Goal: Task Accomplishment & Management: Use online tool/utility

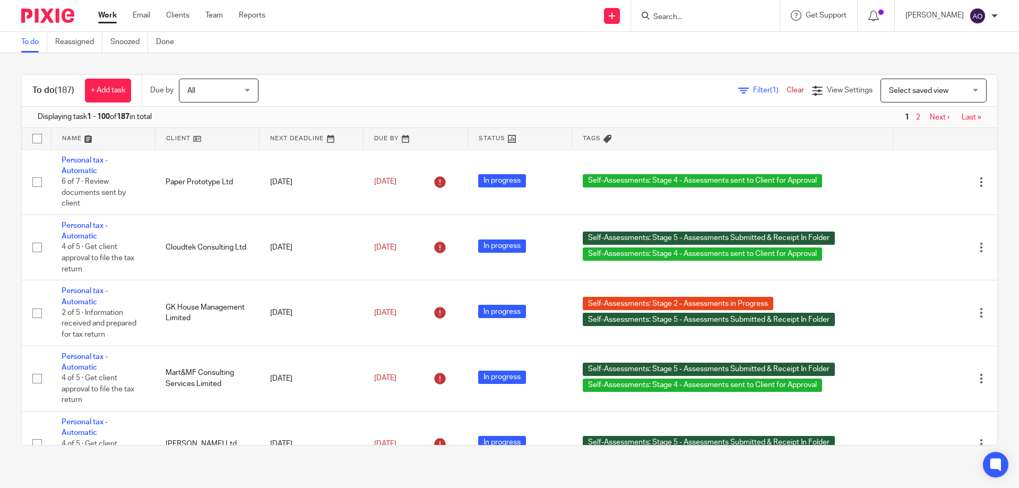
click at [753, 88] on span "Filter (1)" at bounding box center [769, 90] width 33 height 7
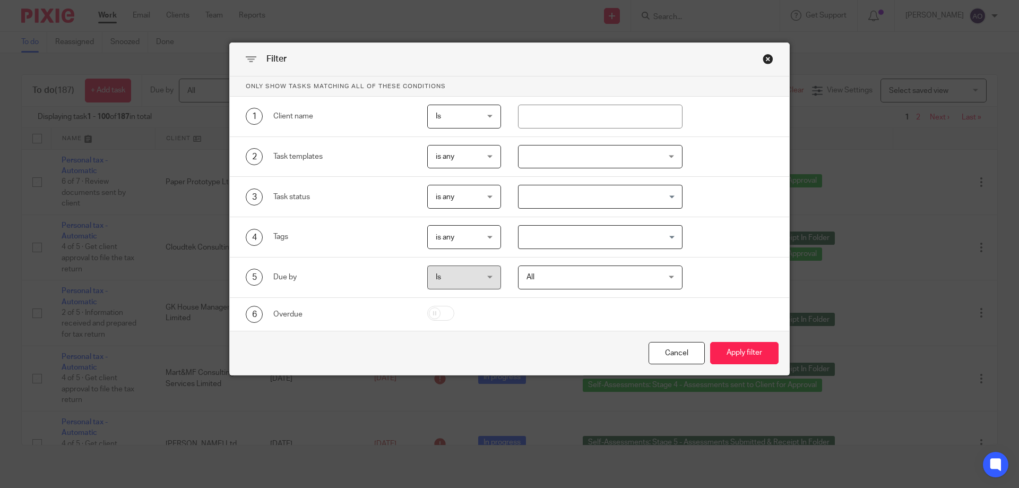
click at [665, 158] on div at bounding box center [600, 157] width 165 height 24
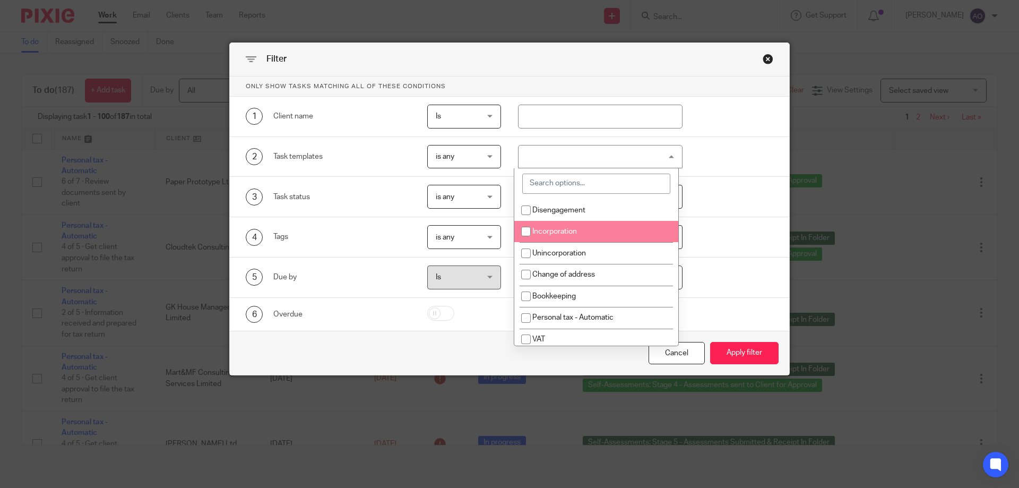
scroll to position [106, 0]
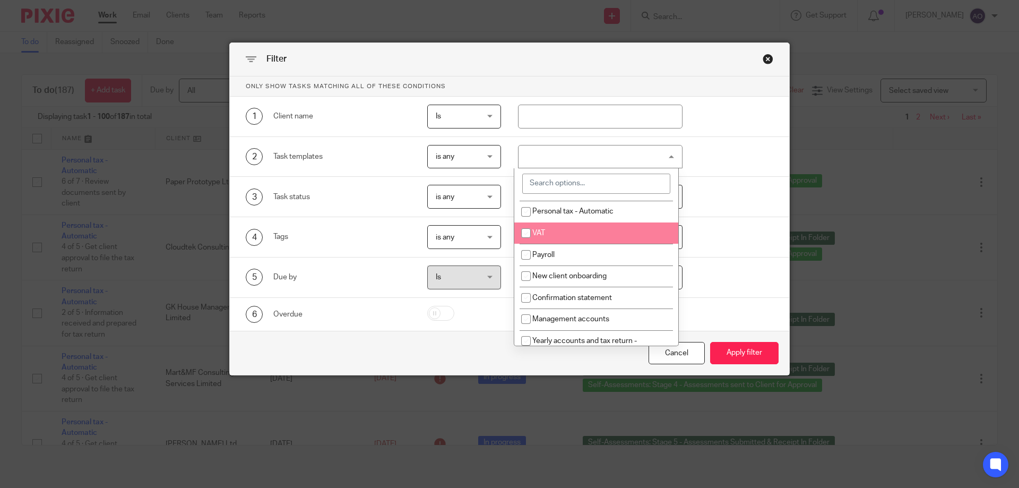
click at [574, 232] on li "VAT" at bounding box center [596, 233] width 164 height 22
checkbox input "true"
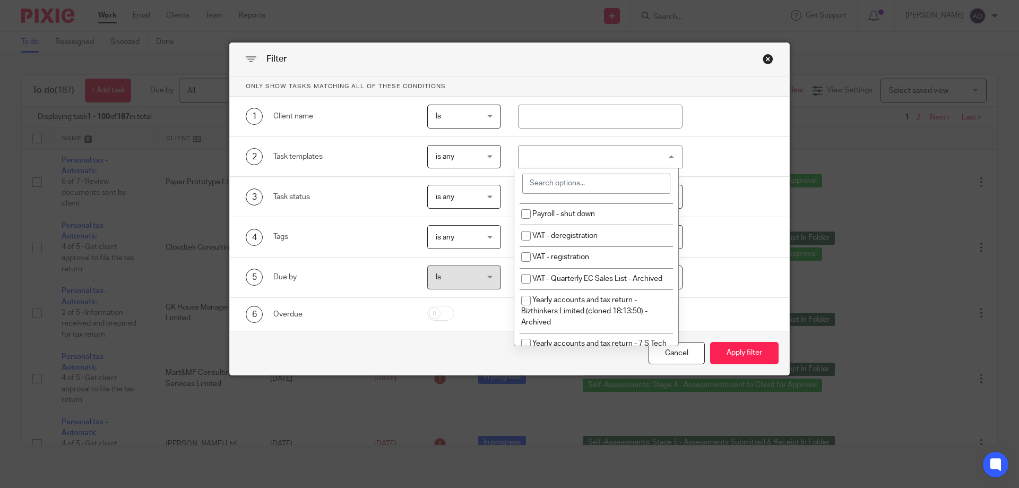
scroll to position [372, 0]
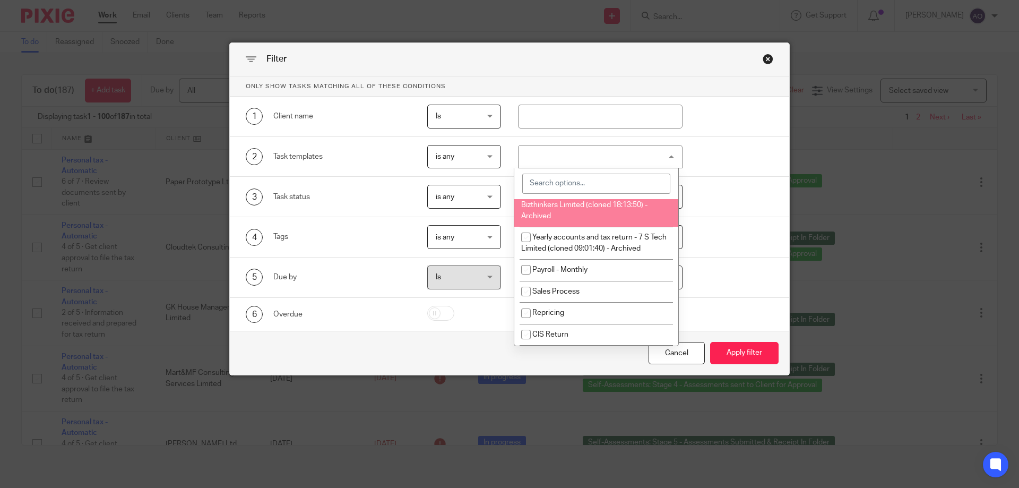
click at [705, 102] on div "1 Client name Is Is Is Is not is" at bounding box center [509, 117] width 559 height 40
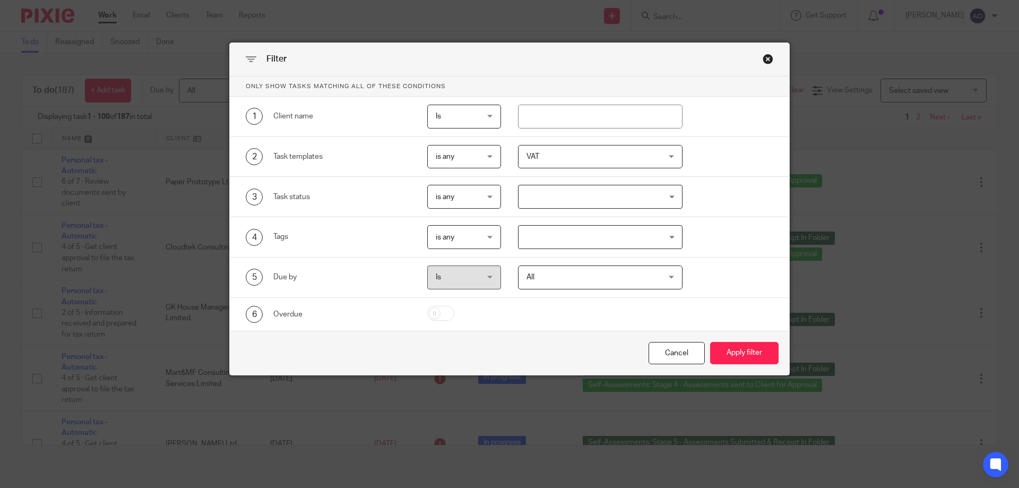
click at [670, 275] on div "All All" at bounding box center [600, 277] width 165 height 24
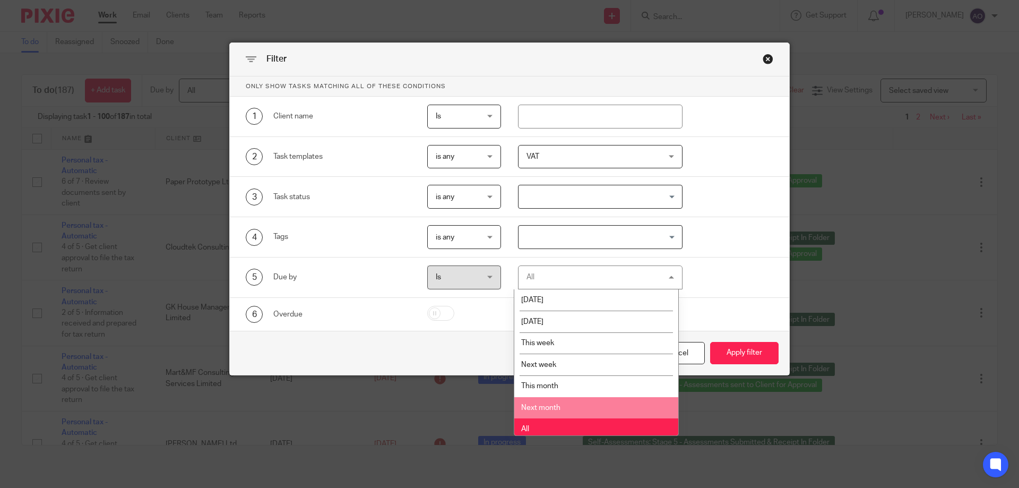
click at [549, 402] on li "Next month" at bounding box center [596, 408] width 164 height 22
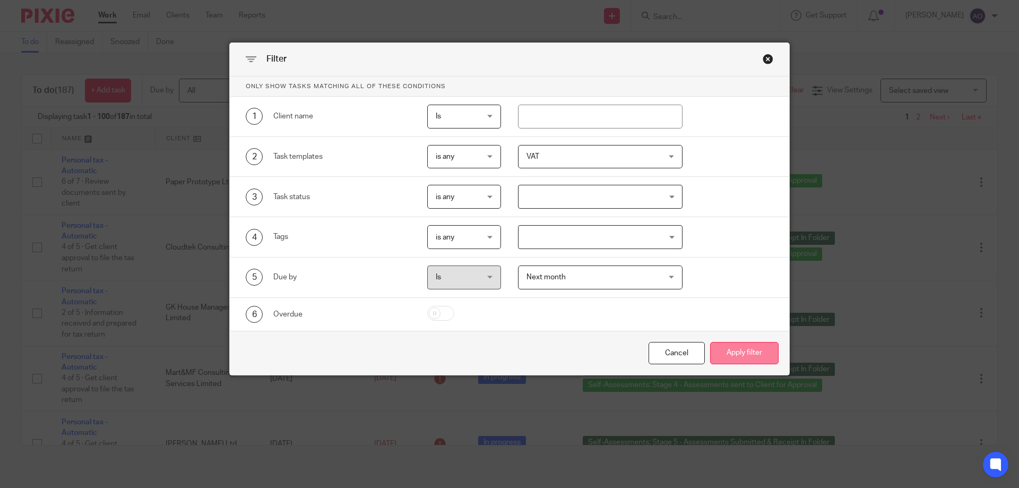
click at [731, 351] on button "Apply filter" at bounding box center [744, 353] width 68 height 23
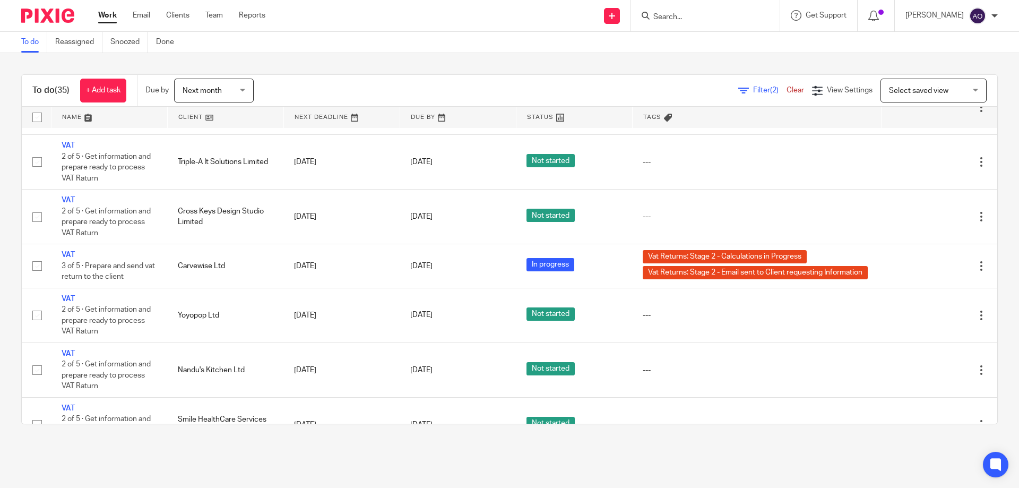
scroll to position [1514, 0]
